Goal: Task Accomplishment & Management: Complete application form

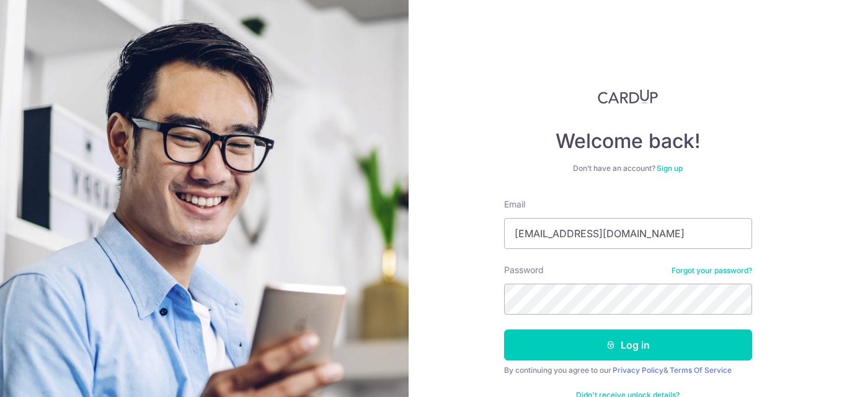
type input "[EMAIL_ADDRESS][DOMAIN_NAME]"
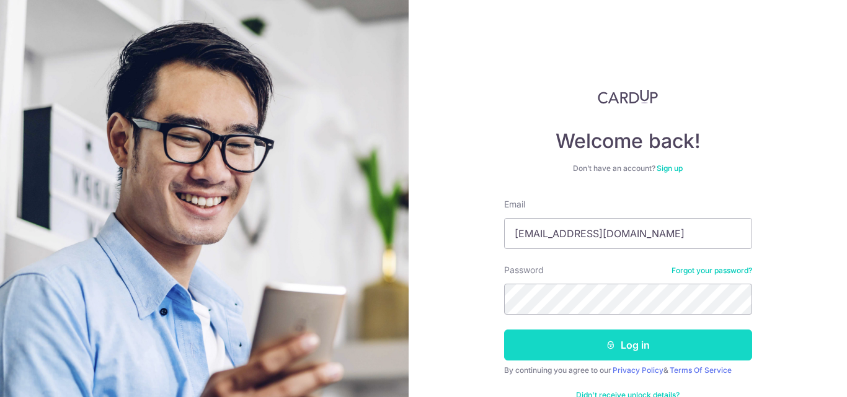
click at [552, 341] on button "Log in" at bounding box center [628, 345] width 248 height 31
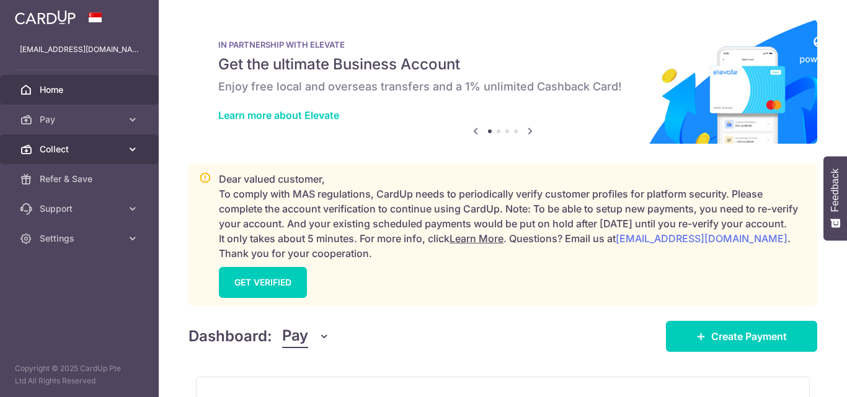
click at [43, 152] on span "Collect" at bounding box center [81, 149] width 82 height 12
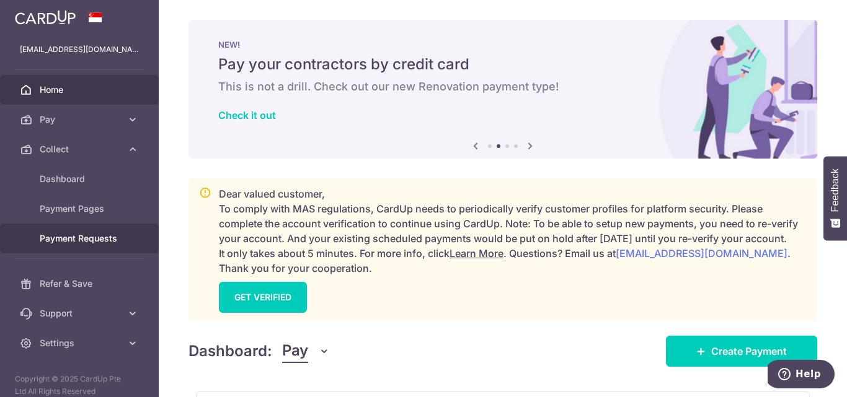
click at [64, 239] on span "Payment Requests" at bounding box center [81, 238] width 82 height 12
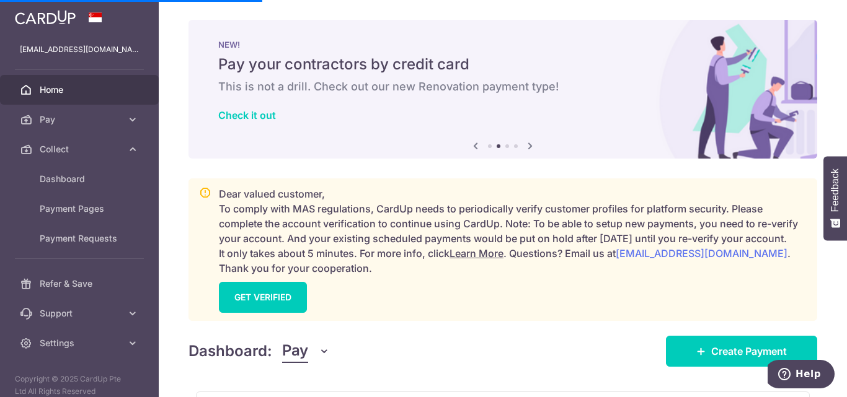
click at [476, 355] on div "Dashboard: Pay Pay Collect Download Report Create Payment" at bounding box center [502, 349] width 628 height 36
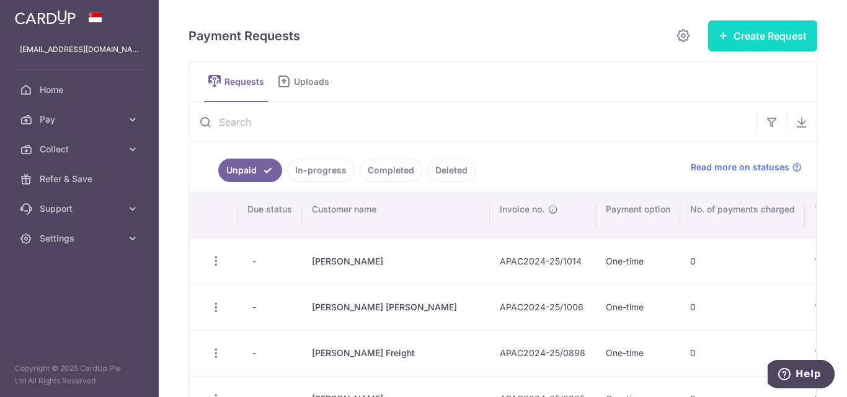
click at [765, 40] on button "Create Request" at bounding box center [762, 35] width 109 height 31
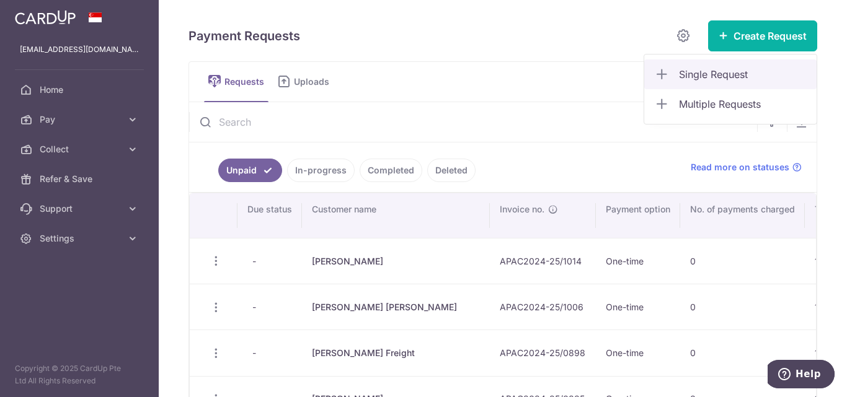
click at [704, 68] on span "Single Request" at bounding box center [743, 74] width 128 height 15
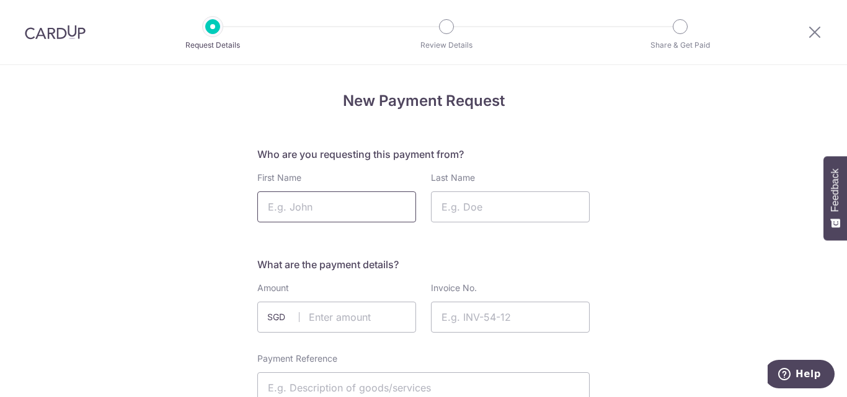
paste input "Aniq"
type input "Aniq"
paste input "Shaifullah-"
type input "Shaifullah"
click at [354, 317] on input "text" at bounding box center [336, 317] width 159 height 31
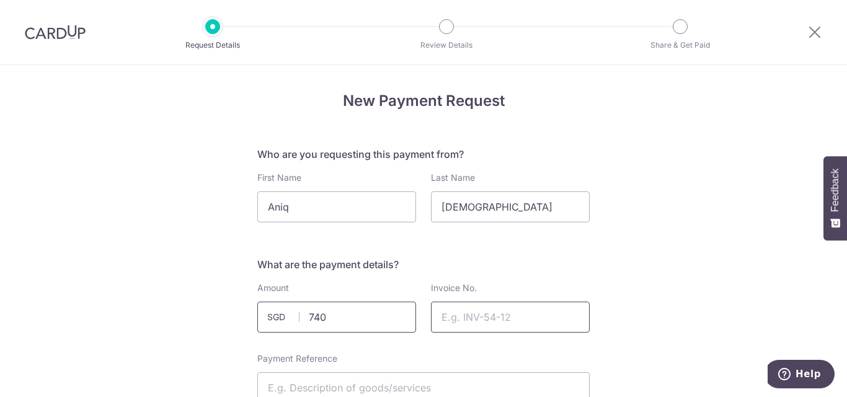
type input "740.00"
paste input "APAC2025-26/0214"
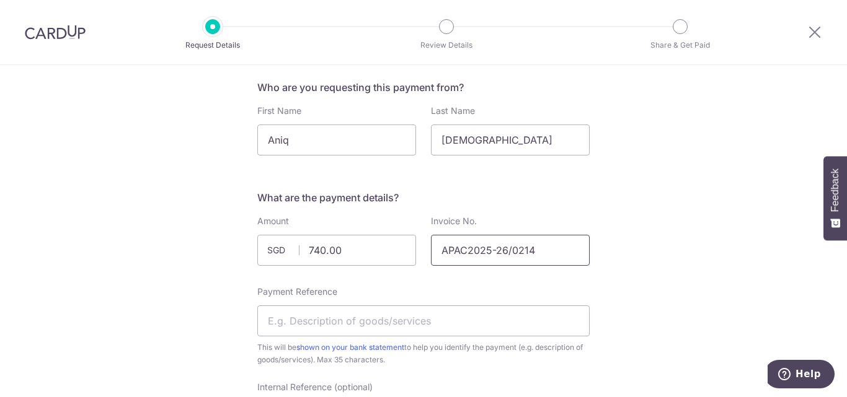
scroll to position [186, 0]
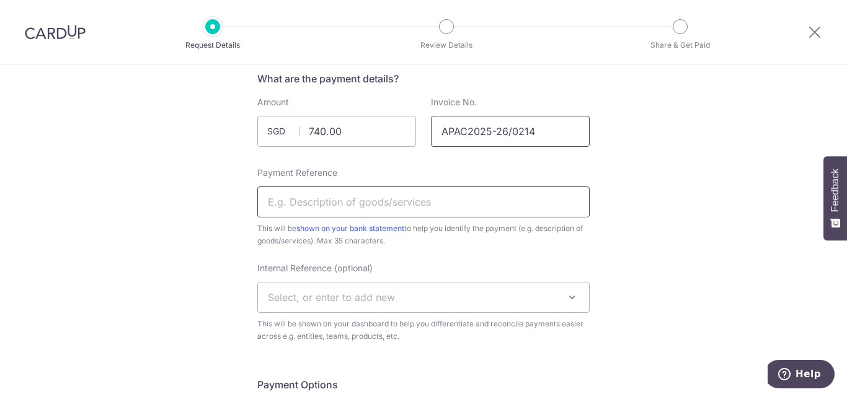
type input "APAC2025-26/0214"
click at [431, 203] on input "Payment Reference" at bounding box center [423, 202] width 332 height 31
drag, startPoint x: 363, startPoint y: 207, endPoint x: 403, endPoint y: 208, distance: 40.3
click at [403, 208] on input "Relocation Charges Ariq" at bounding box center [423, 202] width 332 height 31
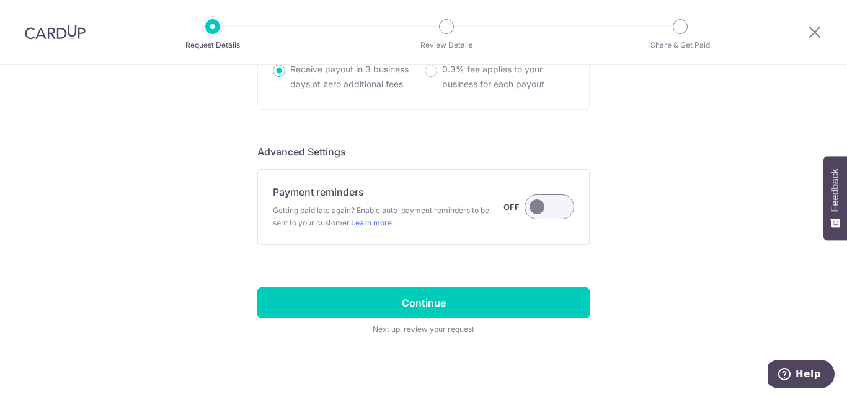
scroll to position [1003, 0]
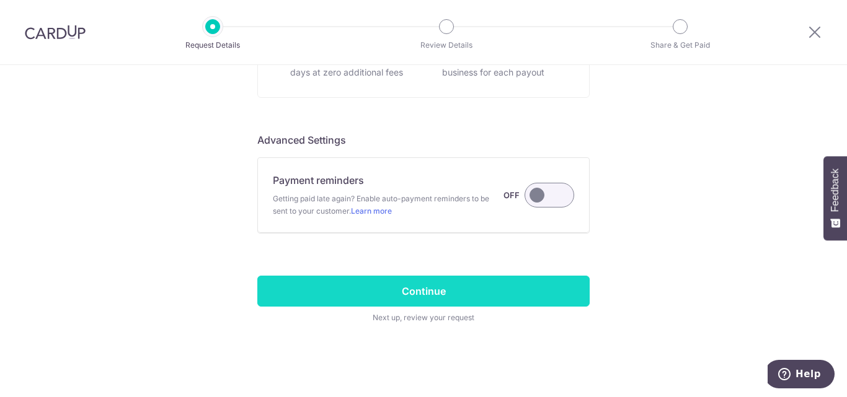
type input "Relocation Charges Aniq"
click at [399, 286] on input "Continue" at bounding box center [423, 291] width 332 height 31
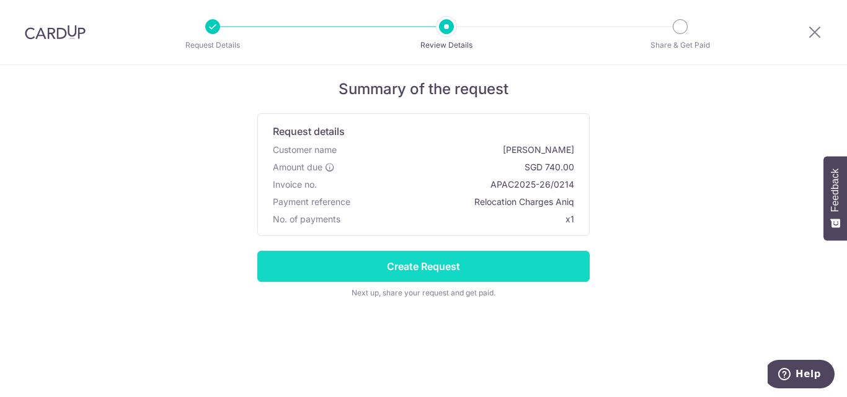
click at [431, 265] on input "Create Request" at bounding box center [423, 266] width 332 height 31
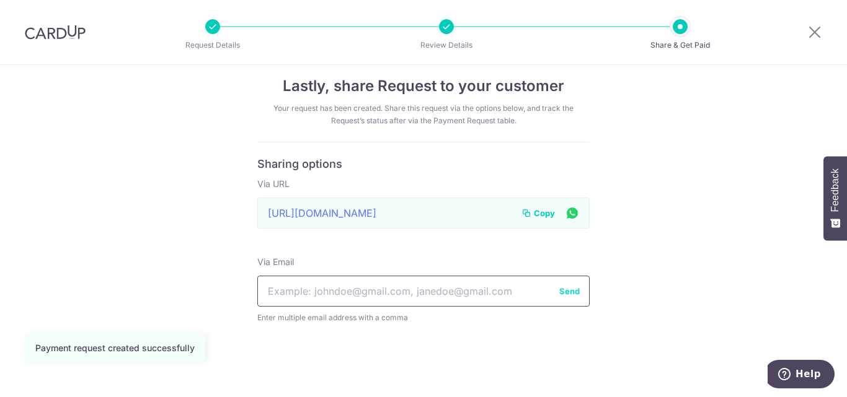
click at [385, 286] on input "text" at bounding box center [423, 291] width 332 height 31
paste input "aniqshaifullah@gmail.com"
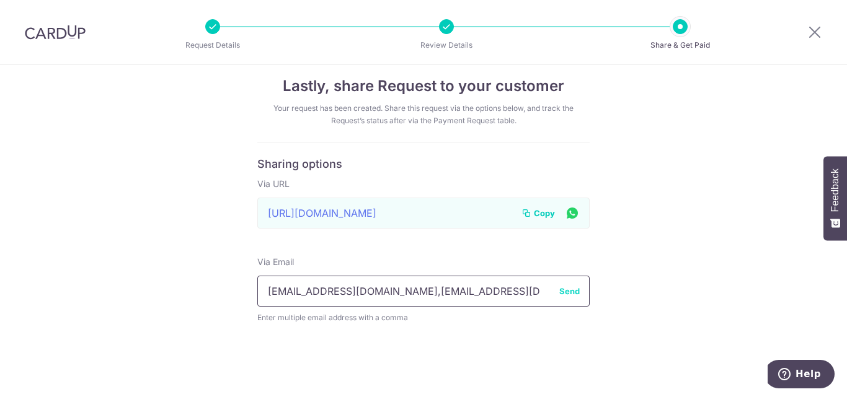
type input "aniqshaifullah@gmail.com,sheetal@apacrelocation.com"
click at [573, 291] on button "Send" at bounding box center [569, 291] width 20 height 12
click at [537, 215] on span "Copy" at bounding box center [544, 213] width 21 height 12
click at [817, 31] on icon at bounding box center [814, 31] width 15 height 15
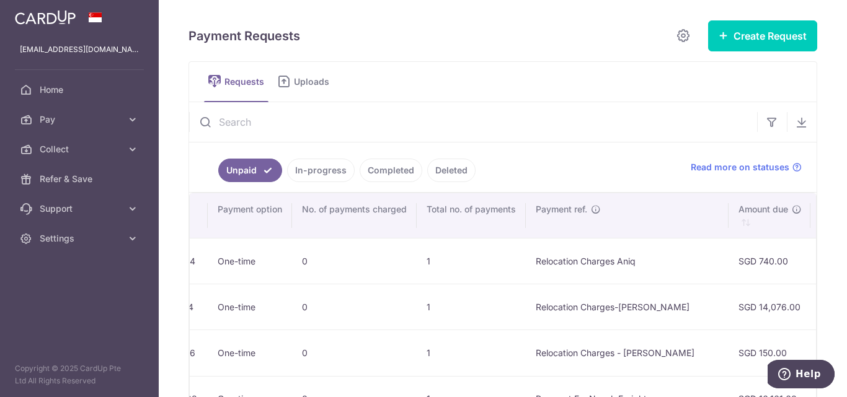
scroll to position [0, 389]
click at [749, 41] on button "Create Request" at bounding box center [762, 35] width 109 height 31
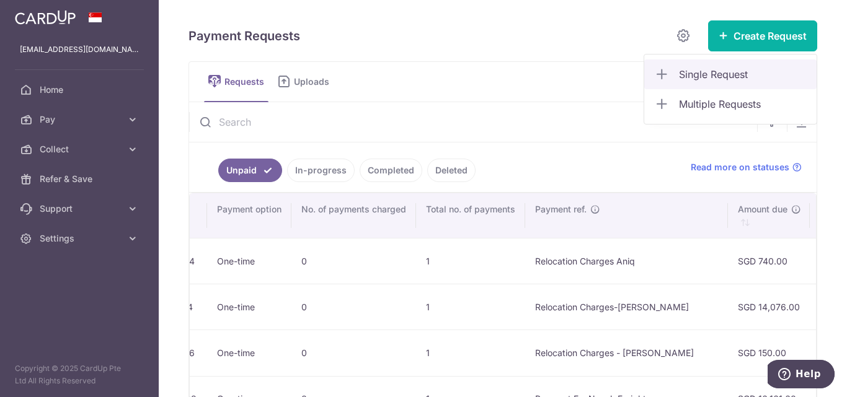
click at [692, 73] on span "Single Request" at bounding box center [743, 74] width 128 height 15
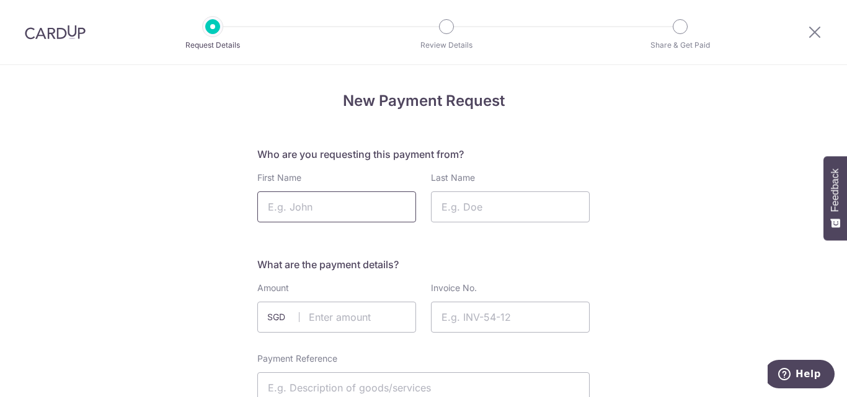
click at [341, 201] on input "First Name" at bounding box center [336, 207] width 159 height 31
paste input "[PERSON_NAME]"
type input "[PERSON_NAME]"
type input "v"
paste input "Ngo"
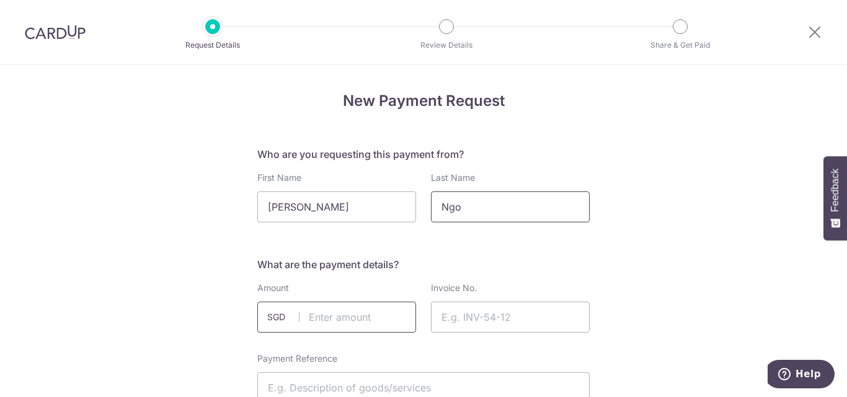
type input "Ngo"
click at [332, 316] on input "text" at bounding box center [336, 317] width 159 height 31
paste input "6,280.00"
type input "6280.00"
paste input "APAC2025-26/0186"
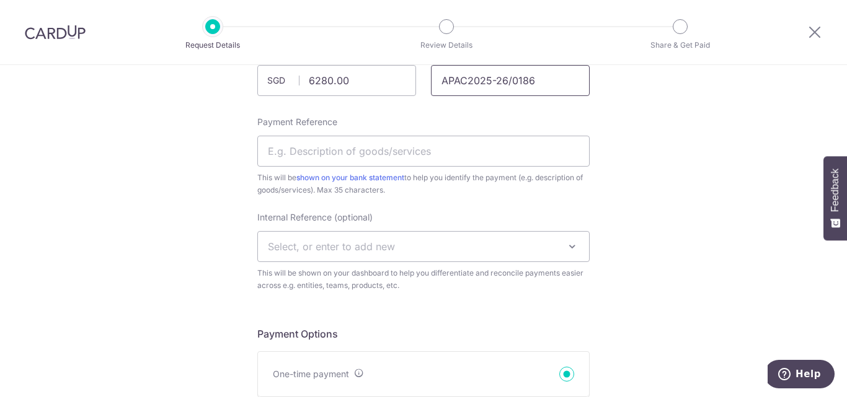
scroll to position [248, 0]
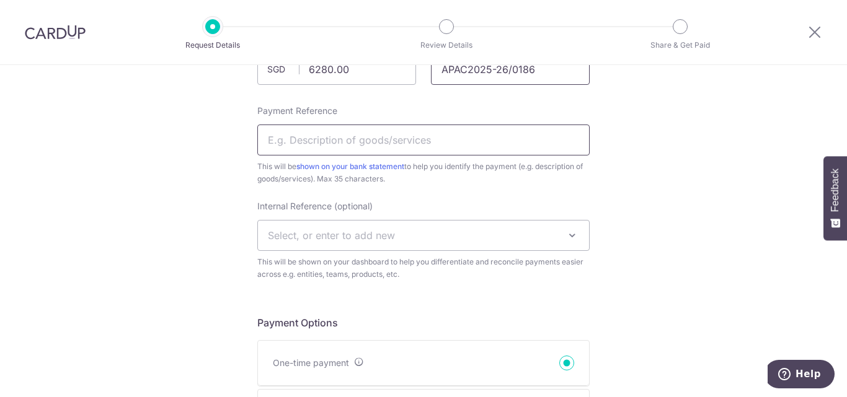
type input "APAC2025-26/0186"
click at [266, 140] on input "Payment Reference" at bounding box center [423, 140] width 332 height 31
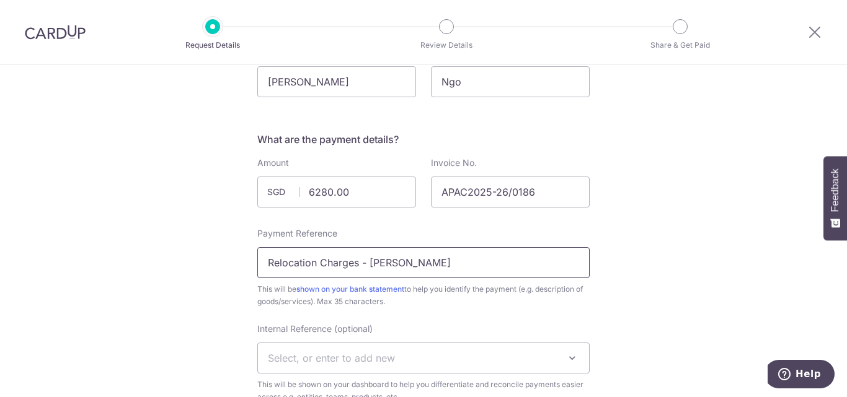
scroll to position [124, 0]
click at [382, 263] on input "Relocation Charges - [PERSON_NAME]" at bounding box center [423, 264] width 332 height 31
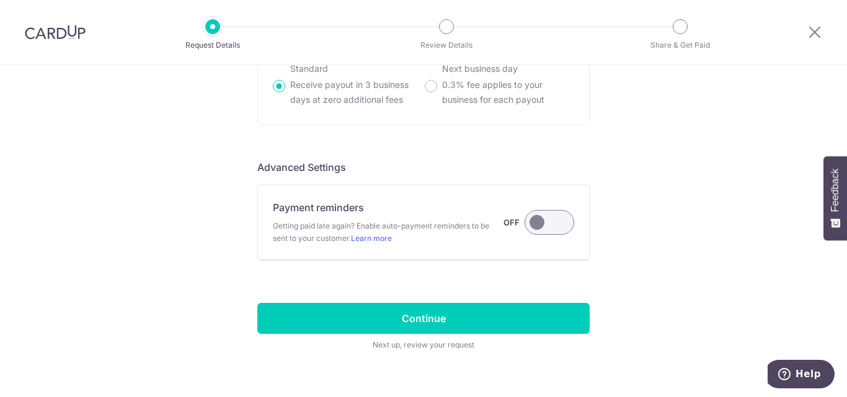
scroll to position [992, 0]
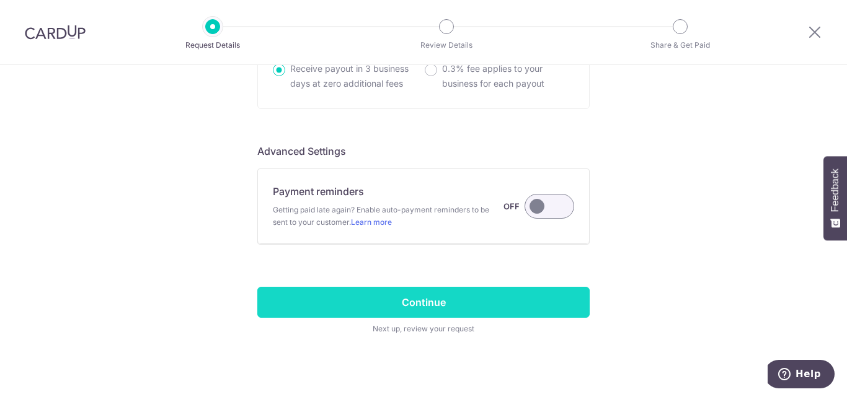
type input "Relocation Charges - [PERSON_NAME]"
click at [437, 297] on input "Continue" at bounding box center [423, 302] width 332 height 31
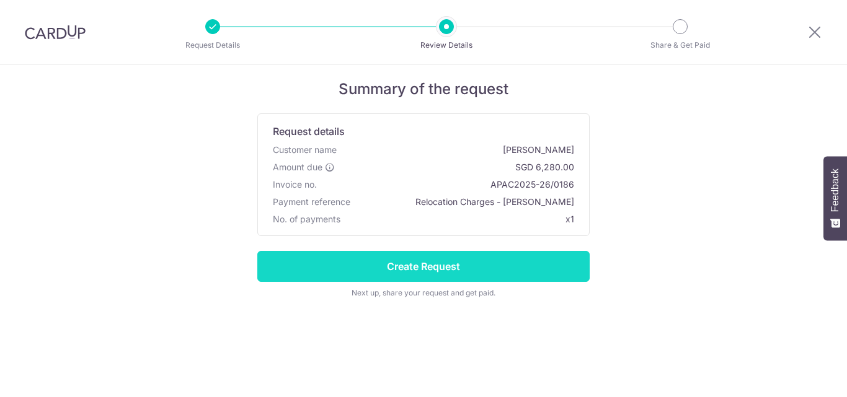
click at [428, 271] on input "Create Request" at bounding box center [423, 266] width 332 height 31
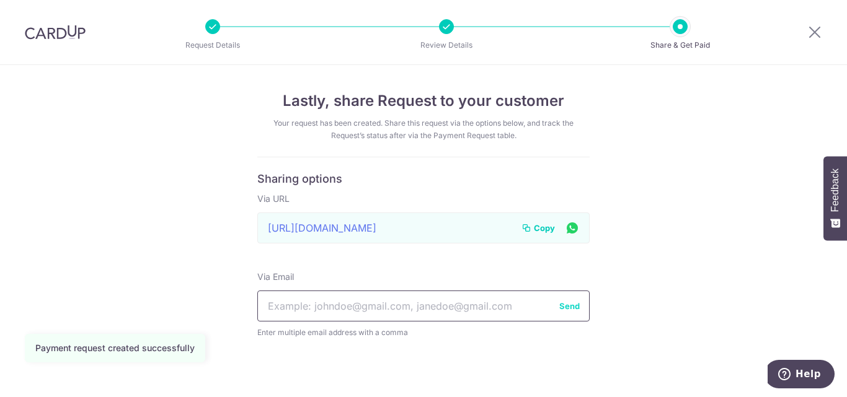
click at [392, 306] on input "text" at bounding box center [423, 306] width 332 height 31
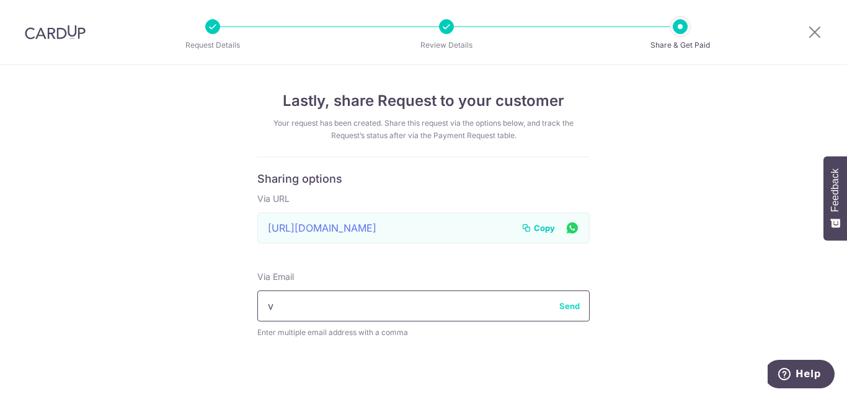
drag, startPoint x: 281, startPoint y: 302, endPoint x: 252, endPoint y: 305, distance: 29.2
click at [252, 305] on div "Lastly, share Request to your customer Your request has been created. Share thi…" at bounding box center [423, 238] width 847 height 347
paste input "[EMAIL_ADDRESS][DOMAIN_NAME]"
type input "[EMAIL_ADDRESS][DOMAIN_NAME],[DOMAIN_NAME][EMAIL_ADDRESS][DOMAIN_NAME]"
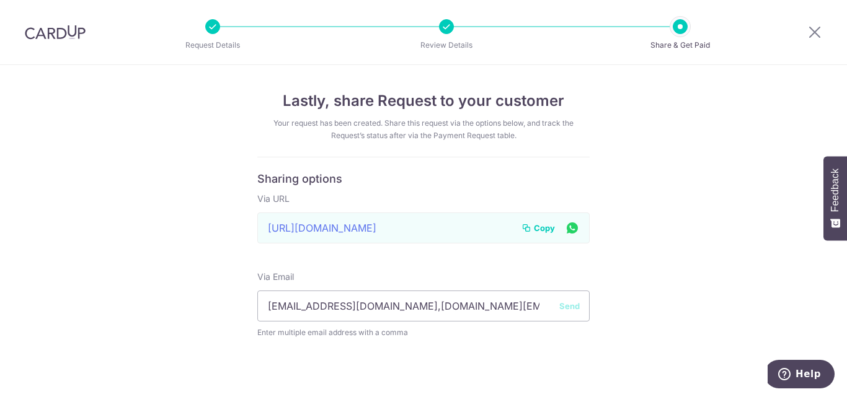
click at [565, 305] on button "Send" at bounding box center [569, 306] width 20 height 12
click at [544, 230] on span "Copy" at bounding box center [544, 228] width 21 height 12
click at [817, 32] on icon at bounding box center [814, 31] width 15 height 15
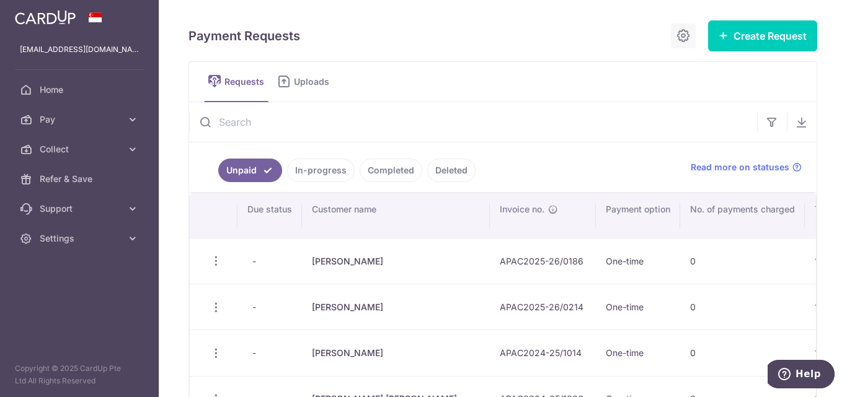
click at [676, 35] on icon at bounding box center [683, 35] width 15 height 15
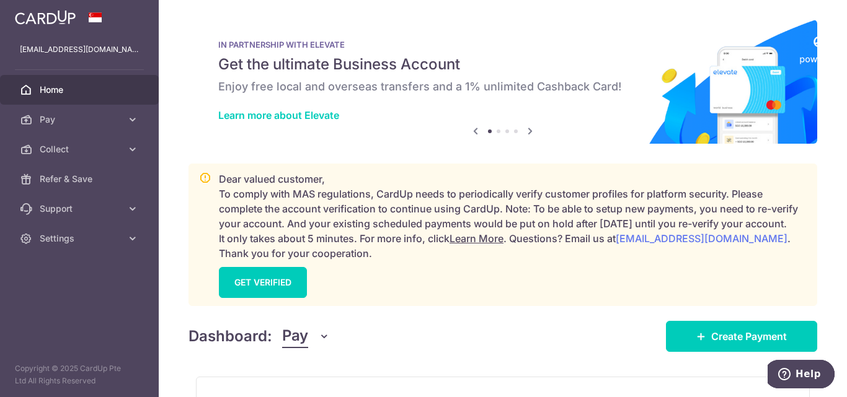
click at [88, 90] on span "Home" at bounding box center [81, 90] width 82 height 12
